Goal: Ask a question

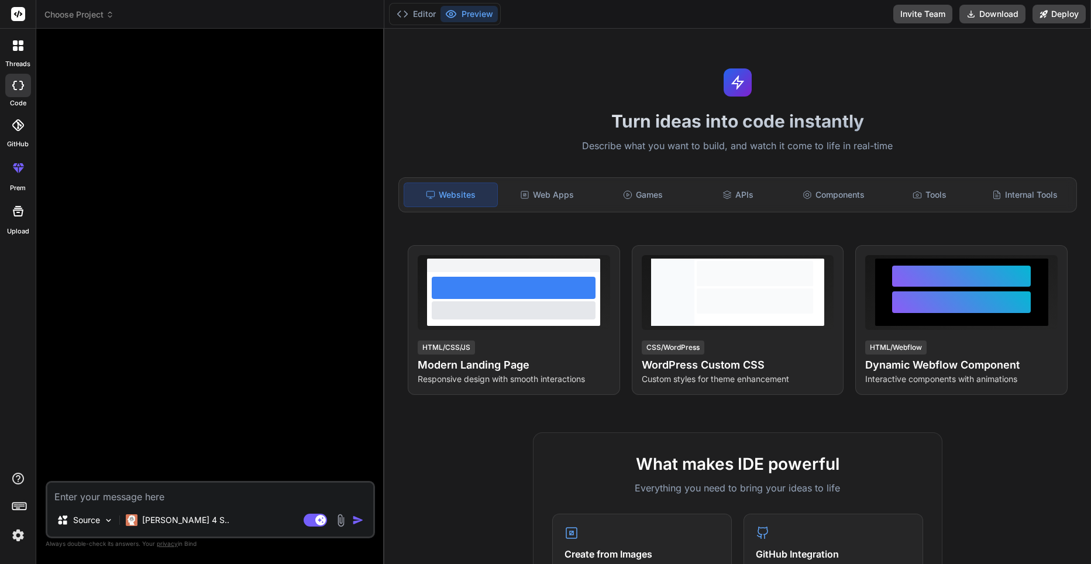
drag, startPoint x: 0, startPoint y: 0, endPoint x: 127, endPoint y: 499, distance: 515.0
click at [127, 499] on textarea at bounding box center [210, 493] width 326 height 21
type textarea "c"
type textarea "x"
type textarea "co"
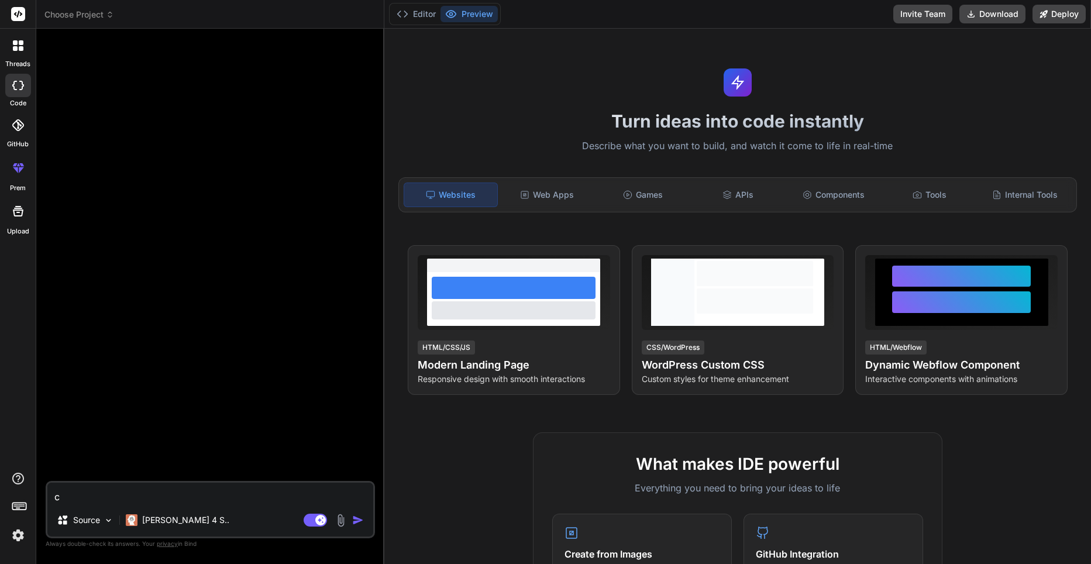
type textarea "x"
type textarea "cor"
type textarea "x"
type textarea "corr"
type textarea "x"
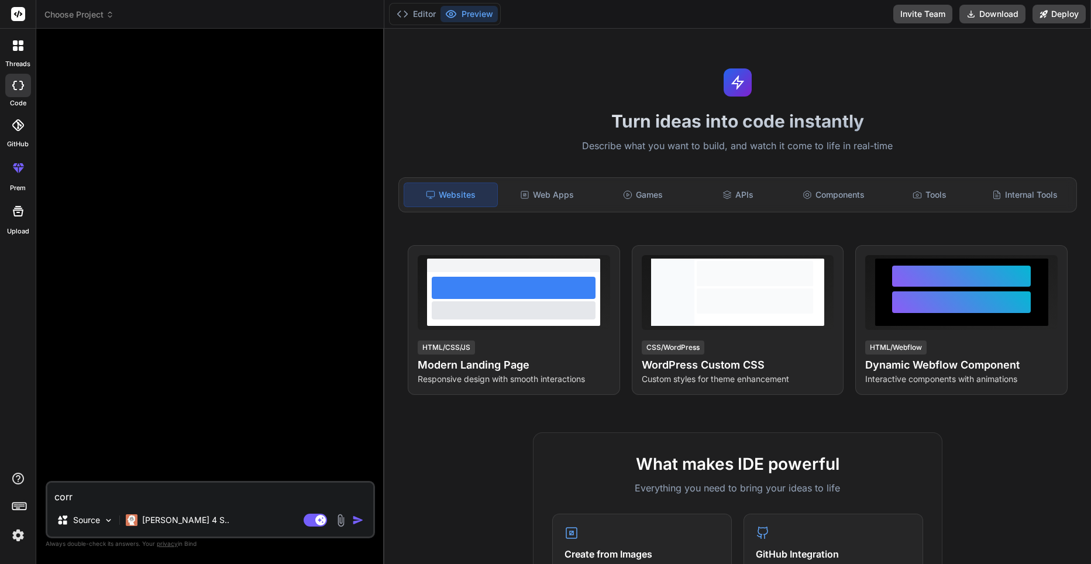
type textarea "corri"
type textarea "x"
type textarea "corrig"
type textarea "x"
type textarea "corrige"
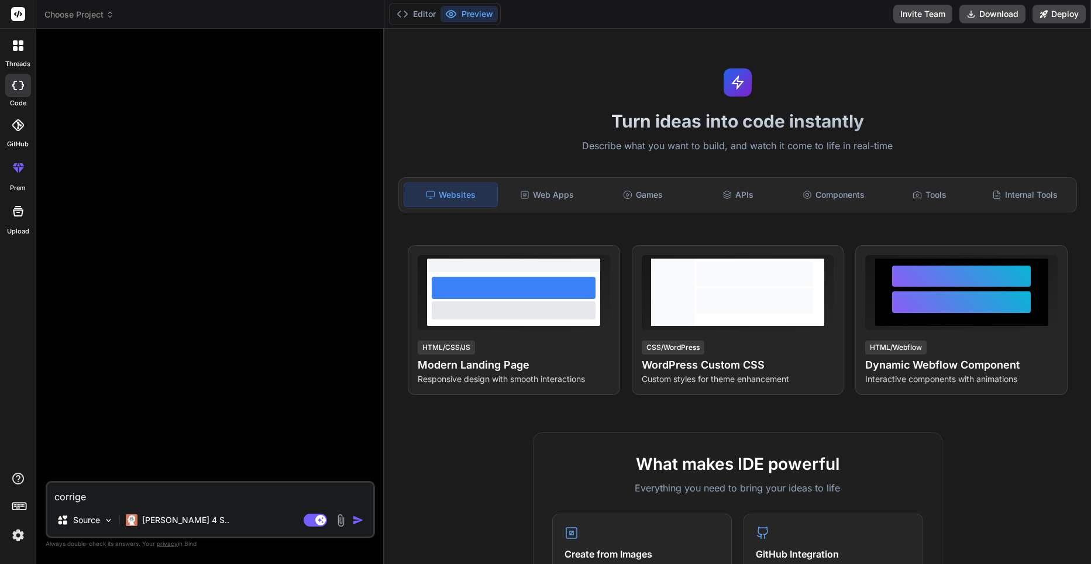
type textarea "x"
type textarea "corrige"
type textarea "x"
type textarea "corrige c"
type textarea "x"
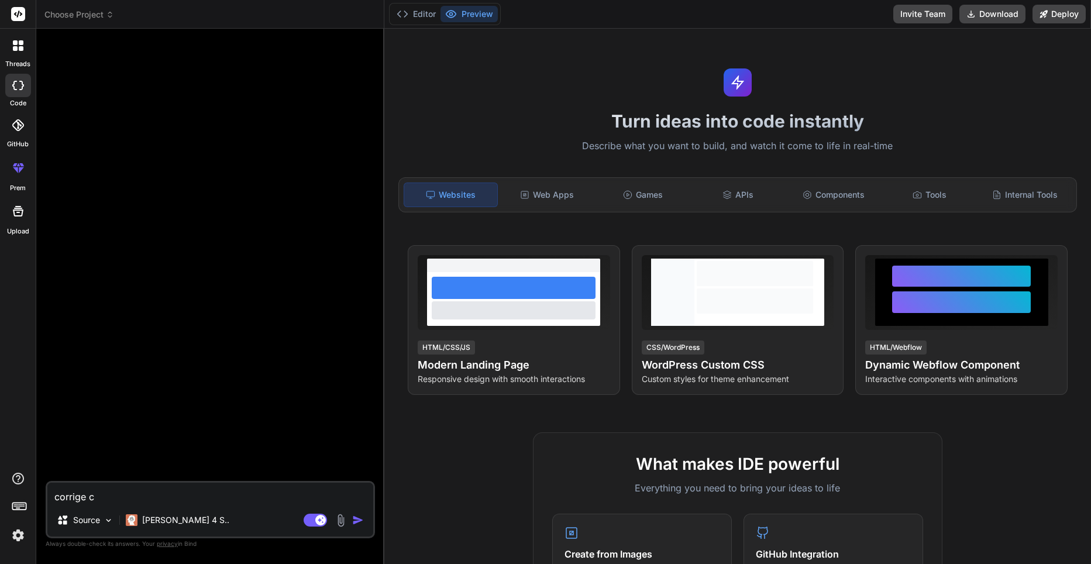
type textarea "corrige ce"
type textarea "x"
type textarea "corrige ce"
type textarea "x"
type textarea "corrige ce c"
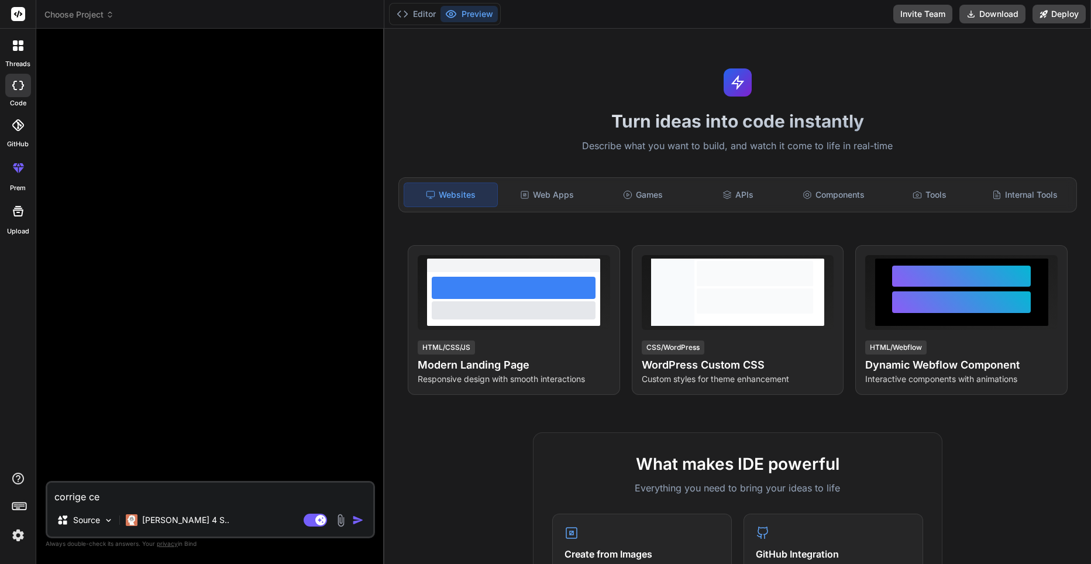
type textarea "x"
type textarea "corrige ce co"
type textarea "x"
type textarea "corrige ce cod"
type textarea "x"
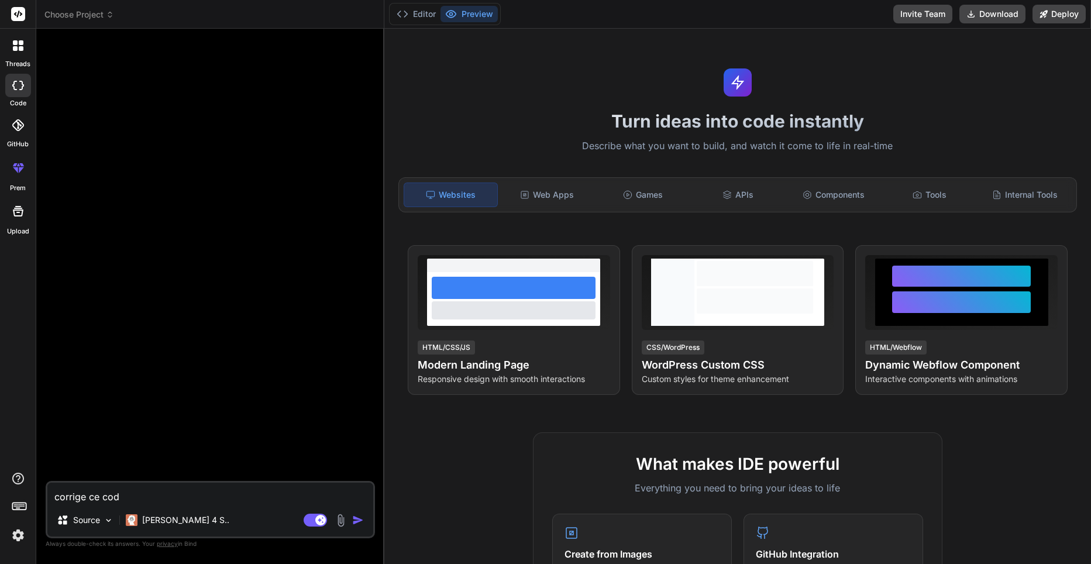
type textarea "corrige ce code"
type textarea "x"
type textarea "corrige ce code"
type textarea "x"
paste textarea "//+------------------------------------------------------------------+ //| LorE…"
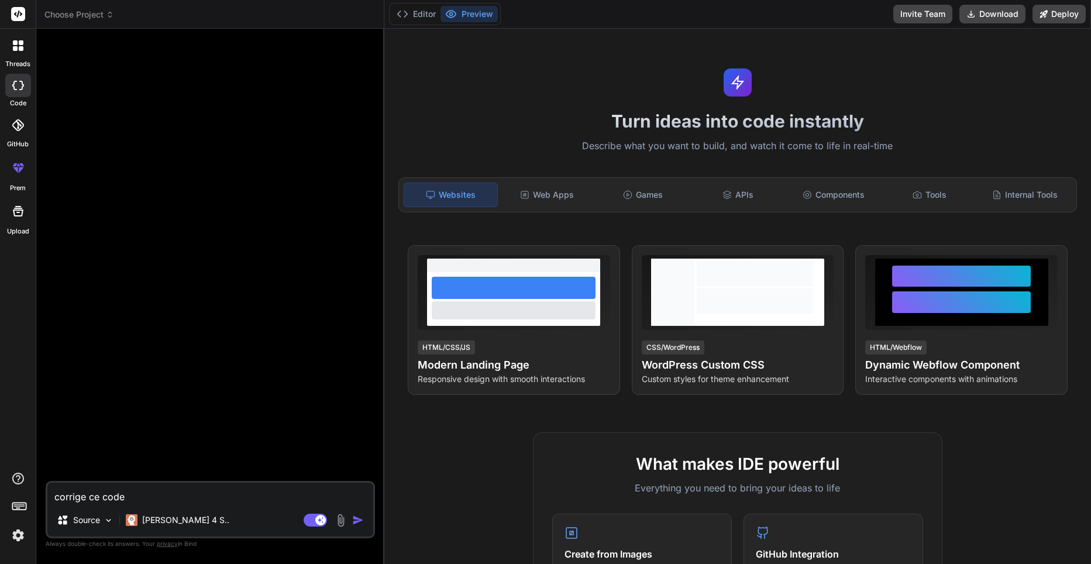
type textarea "loremip do sita //+------------------------------------------------------------…"
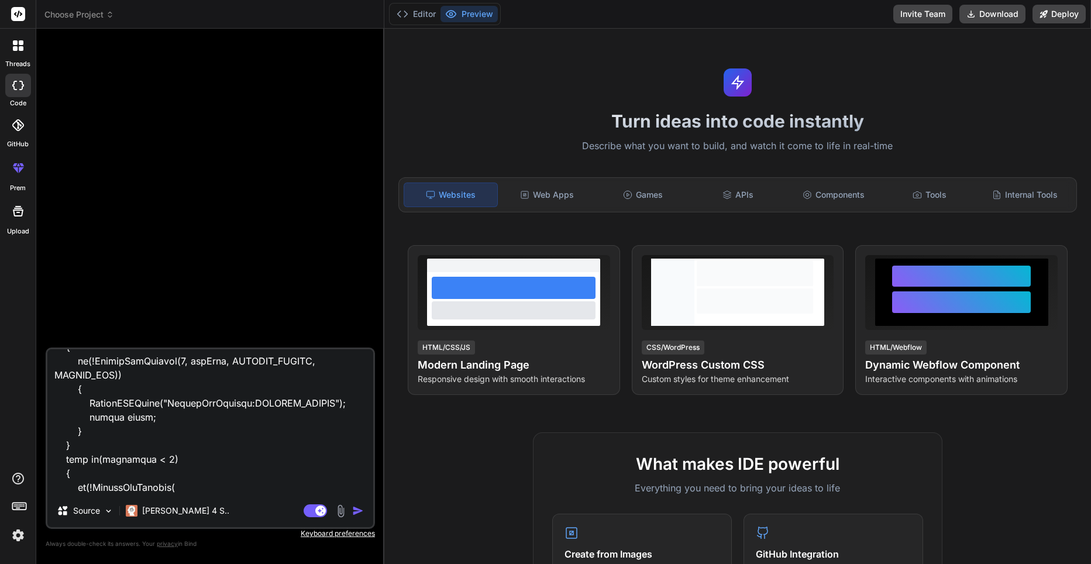
type textarea "x"
type textarea "loremip do sita //+------------------------------------------------------------…"
click at [177, 508] on p "[PERSON_NAME] 4 S.." at bounding box center [185, 511] width 87 height 12
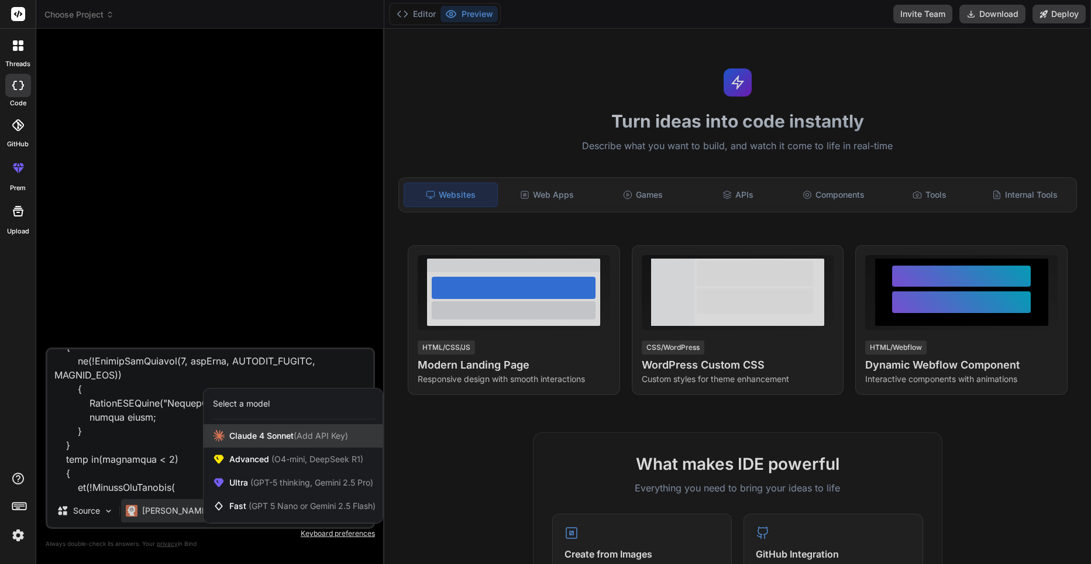
click at [262, 442] on div "[PERSON_NAME] 4 Sonnet (Add API Key)" at bounding box center [293, 435] width 179 height 23
type textarea "x"
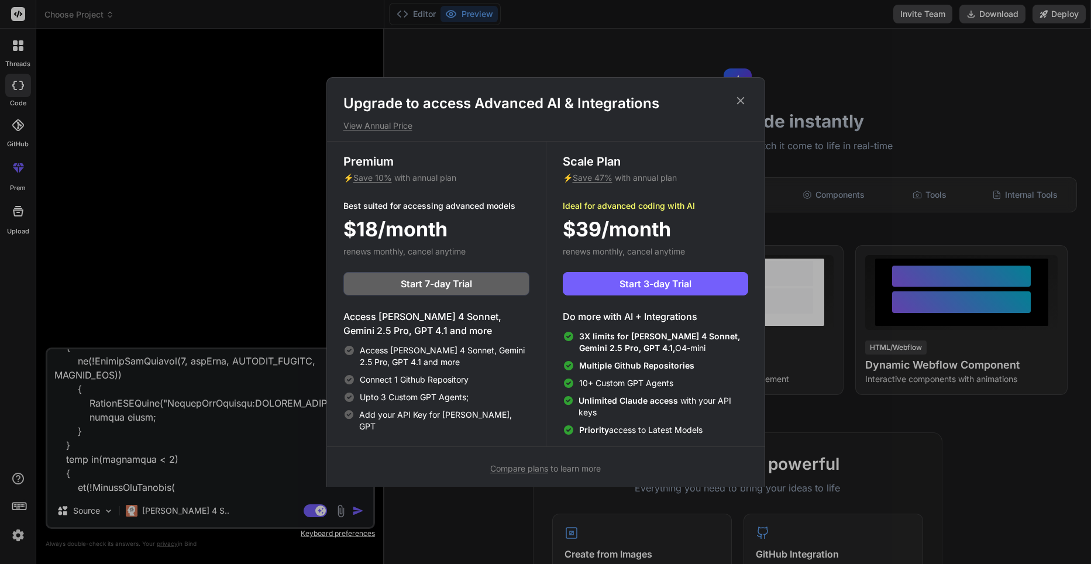
click at [741, 98] on icon at bounding box center [740, 100] width 13 height 13
